Goal: Entertainment & Leisure: Consume media (video, audio)

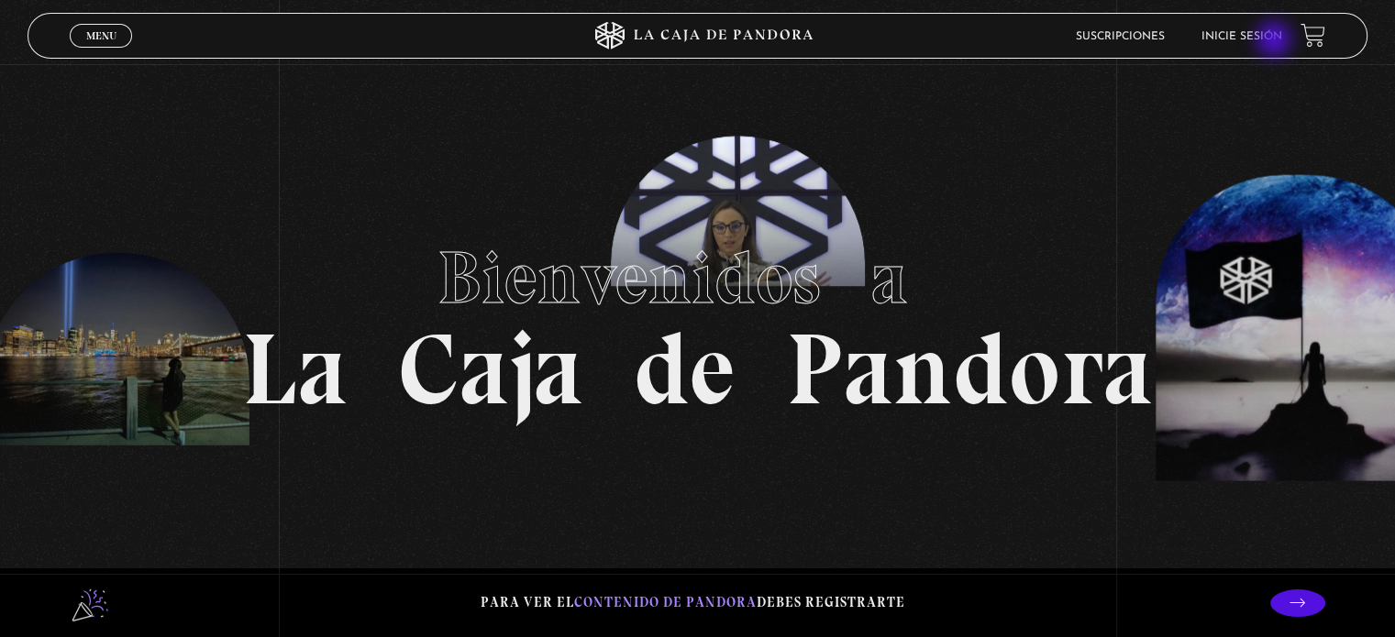
click at [1276, 41] on link "Inicie sesión" at bounding box center [1241, 36] width 81 height 11
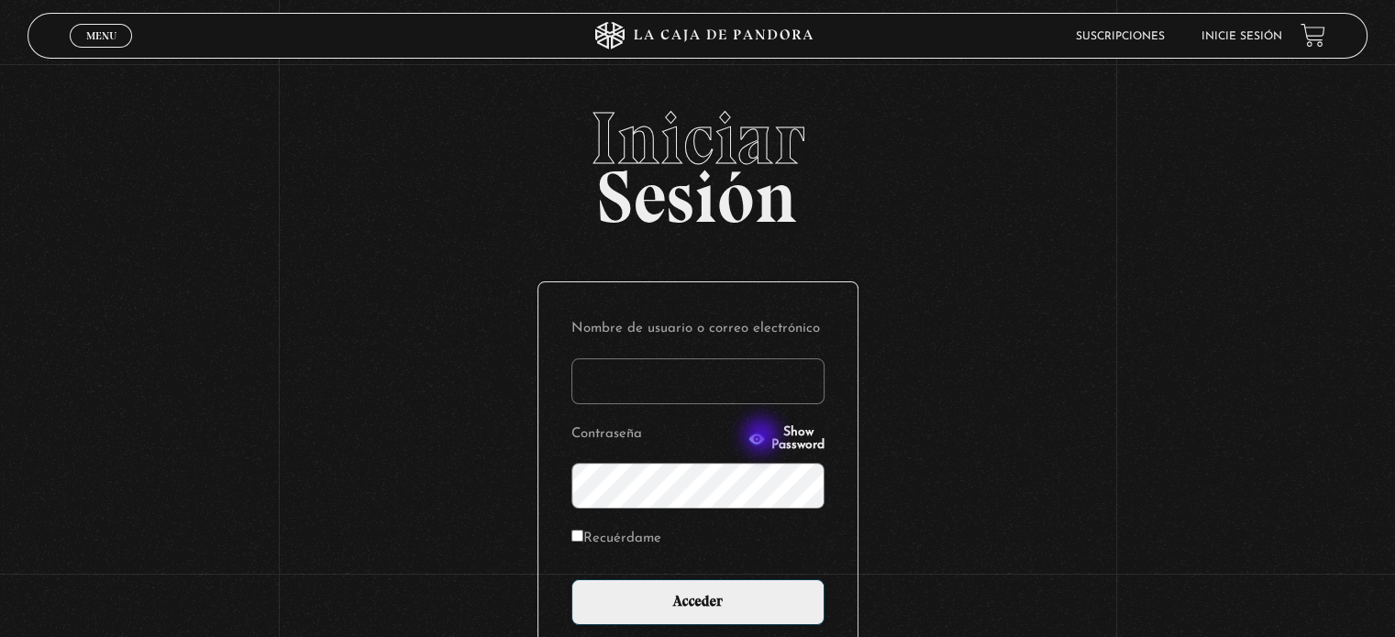
type input "salemalvarado.94@gmail.com"
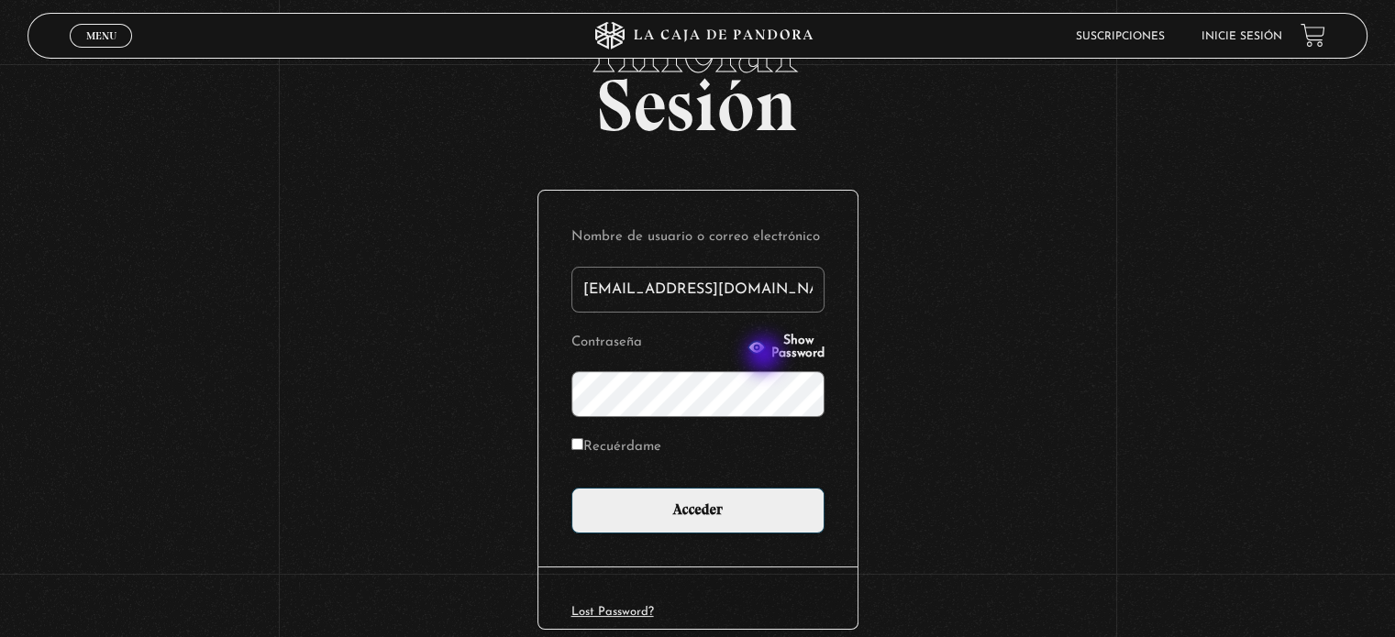
scroll to position [174, 0]
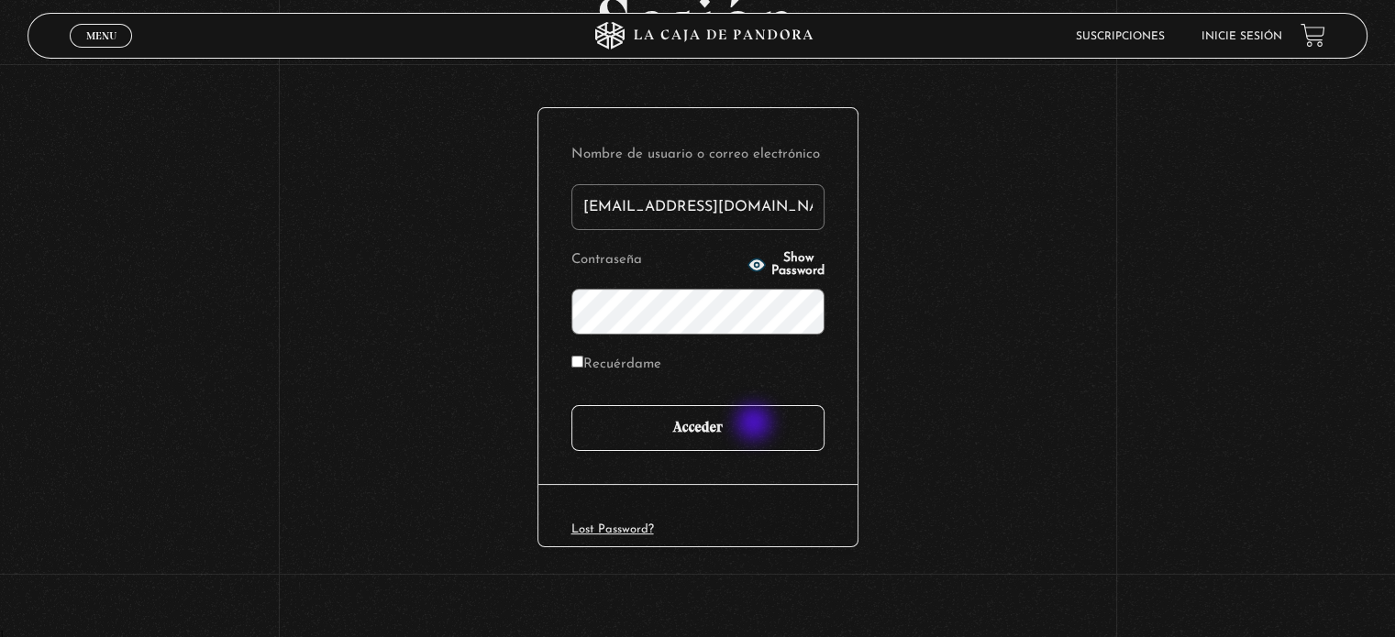
click at [756, 426] on input "Acceder" at bounding box center [697, 428] width 253 height 46
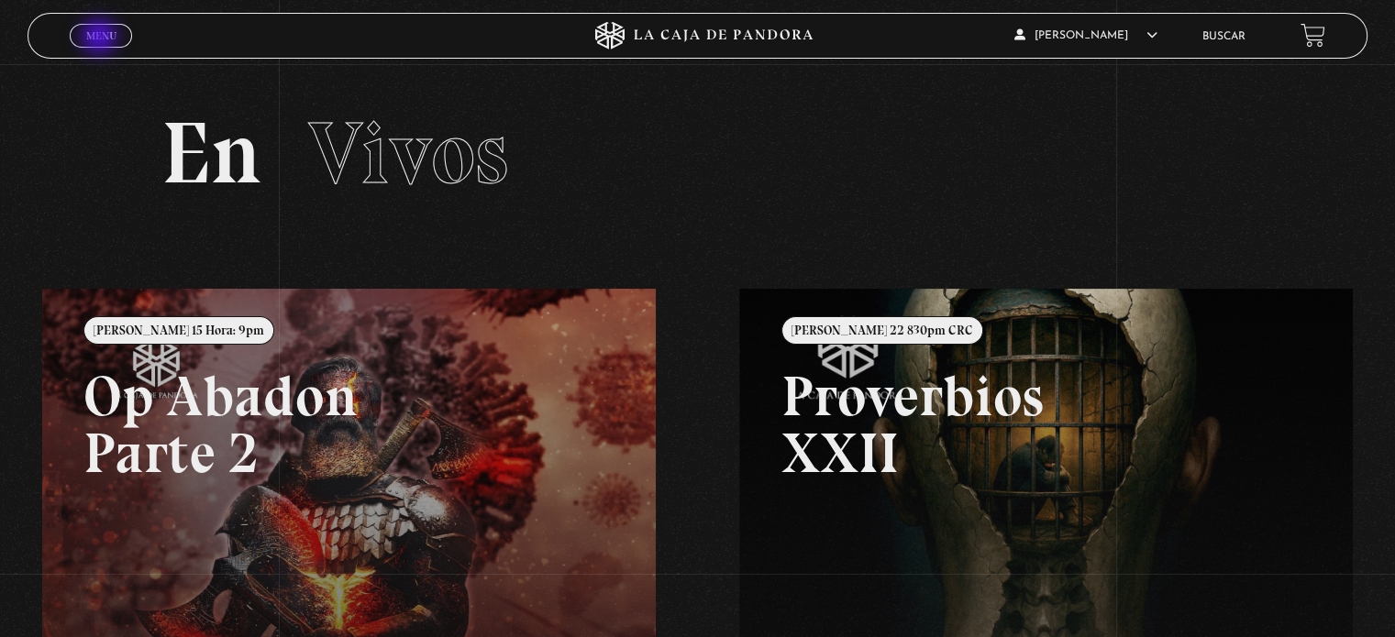
click at [101, 38] on span "Menu" at bounding box center [101, 35] width 30 height 11
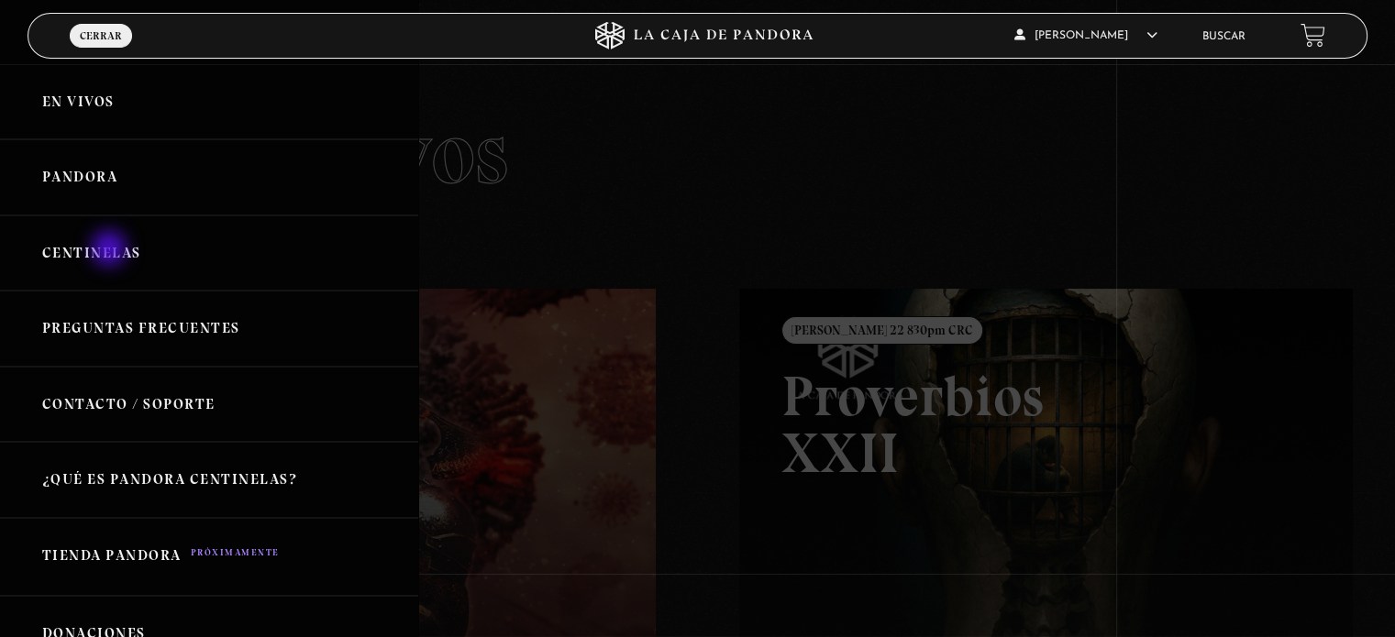
click at [111, 250] on link "Centinelas" at bounding box center [209, 254] width 418 height 76
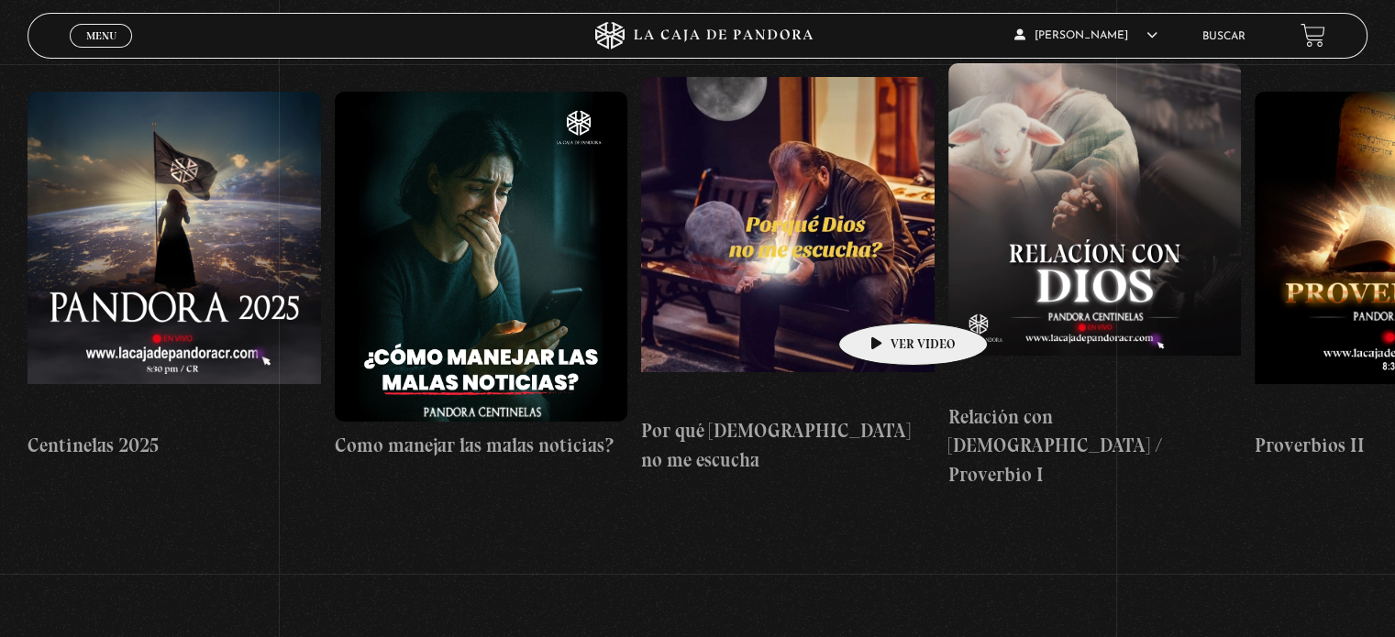
scroll to position [92, 0]
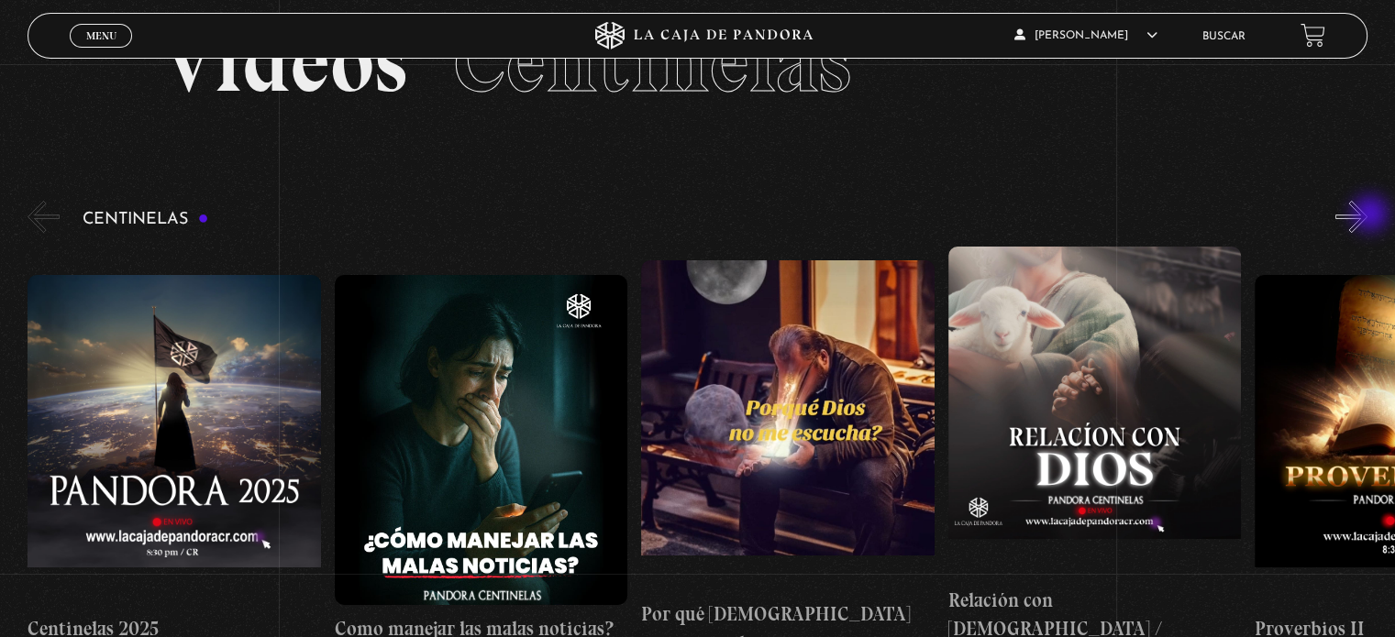
click at [1367, 216] on button "»" at bounding box center [1351, 217] width 32 height 32
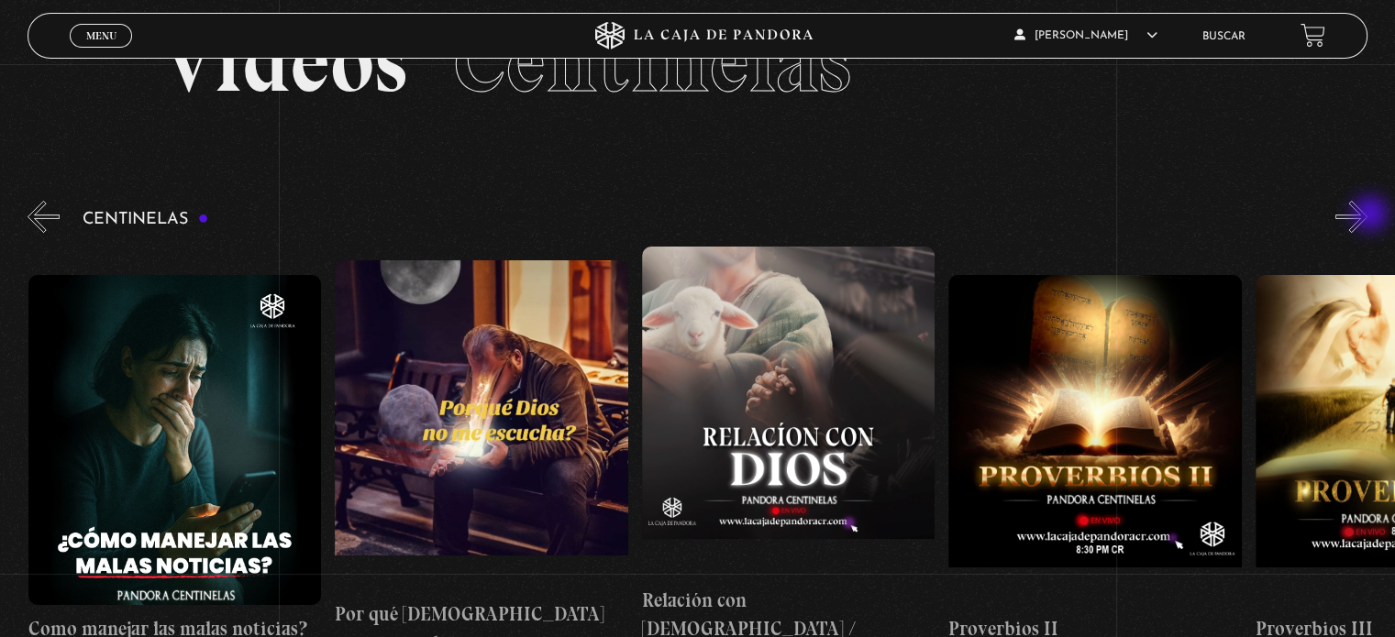
click at [1367, 216] on button "»" at bounding box center [1351, 217] width 32 height 32
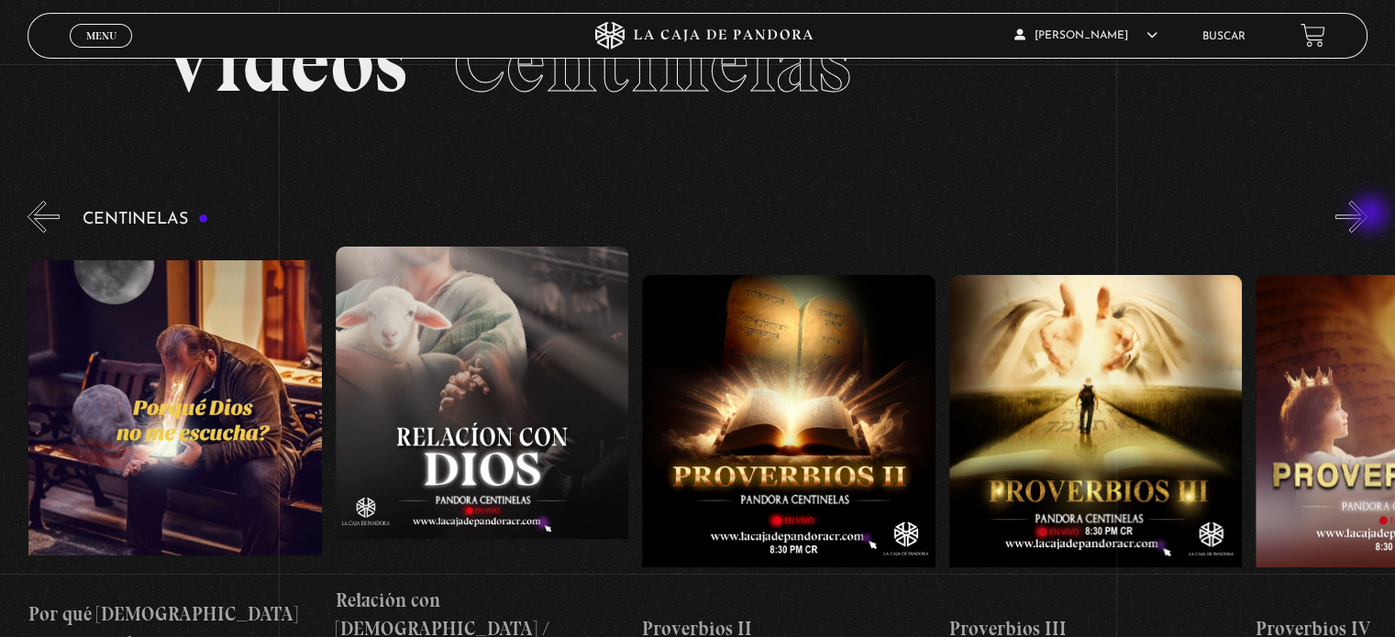
scroll to position [0, 613]
click at [1073, 390] on figure at bounding box center [1095, 440] width 293 height 330
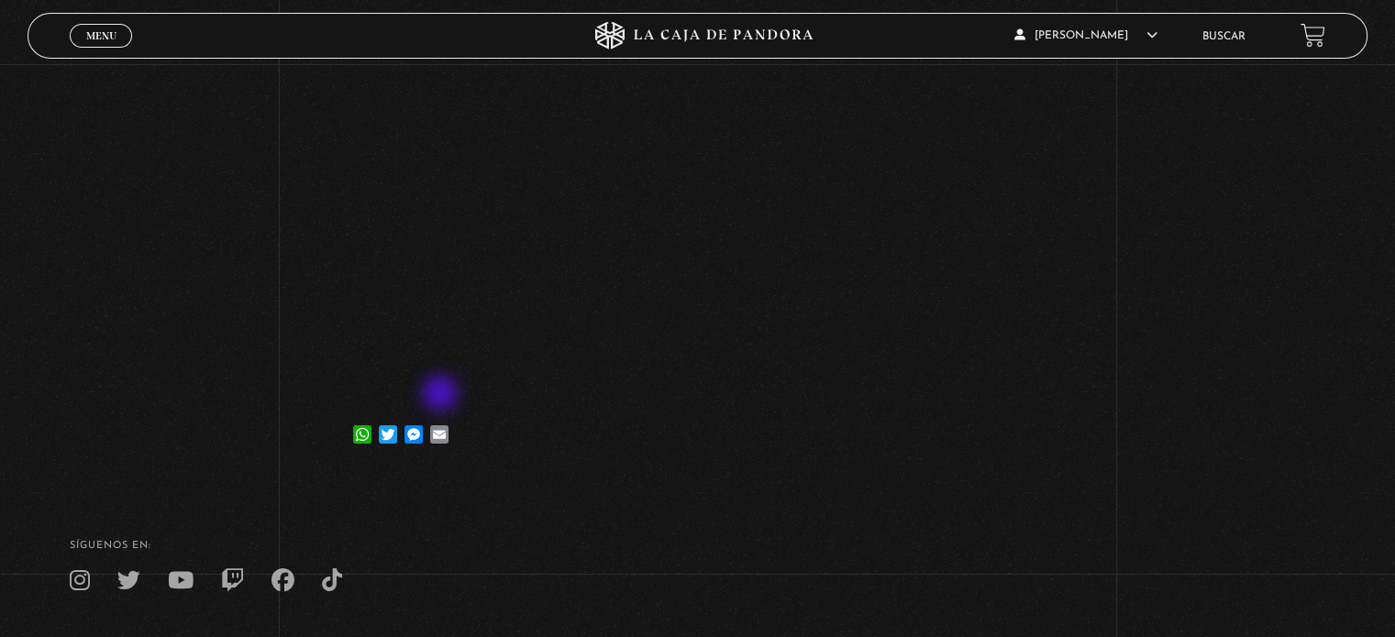
scroll to position [183, 0]
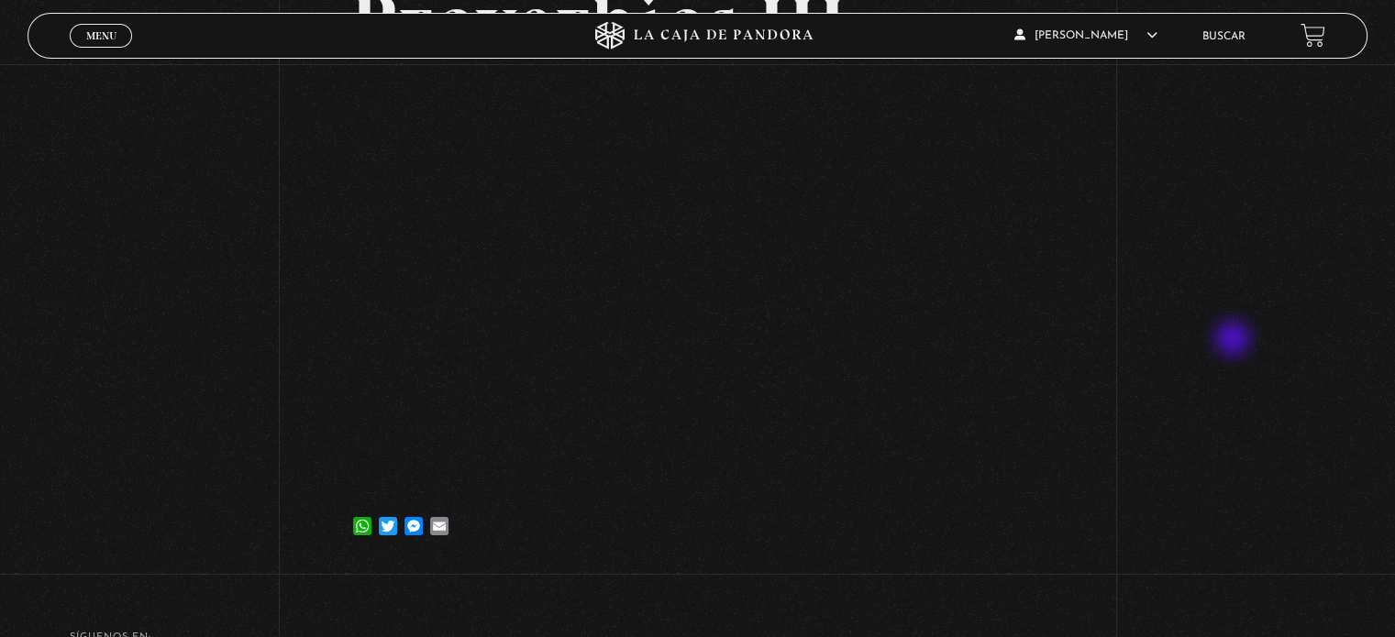
click at [1234, 340] on div "Volver 27 febrero, 2024 Proverbios III WhatsApp Twitter Messenger Email" at bounding box center [697, 225] width 1395 height 688
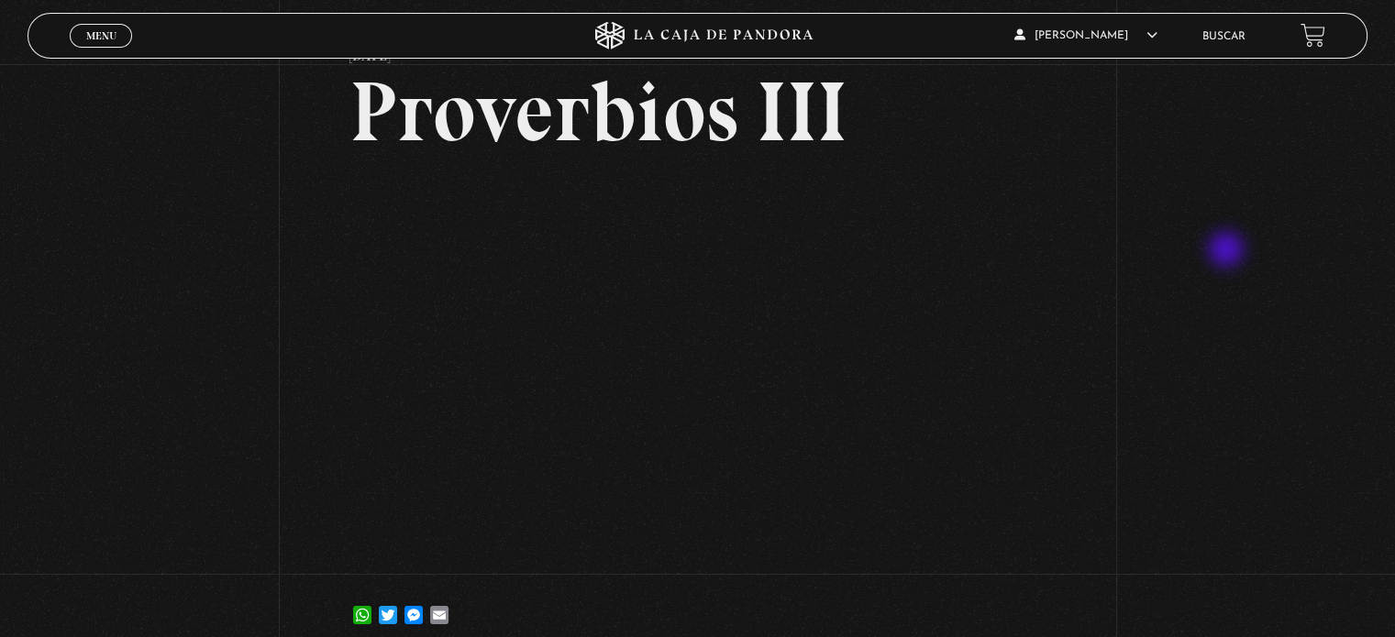
scroll to position [95, 0]
click at [209, 316] on div "Volver 27 febrero, 2024 Proverbios III WhatsApp Twitter Messenger Email" at bounding box center [697, 313] width 1395 height 688
click at [248, 285] on div "Volver 27 febrero, 2024 Proverbios III WhatsApp Twitter Messenger Email" at bounding box center [697, 313] width 1395 height 688
click at [279, 360] on div "Volver 27 febrero, 2024 Proverbios III WhatsApp Twitter Messenger Email" at bounding box center [697, 313] width 1395 height 688
